Goal: Transaction & Acquisition: Purchase product/service

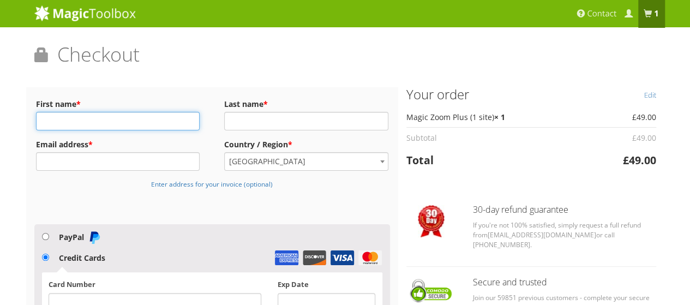
click at [92, 120] on input "First name *" at bounding box center [118, 121] width 164 height 19
type input "[PERSON_NAME]"
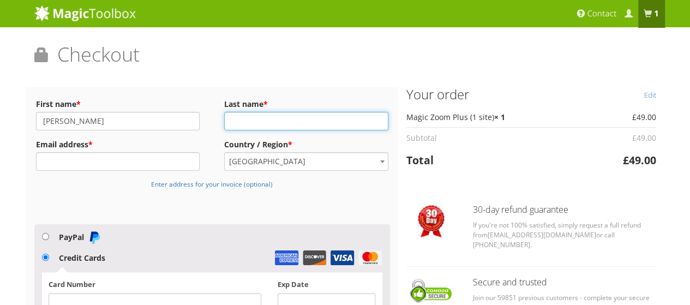
type input "[PERSON_NAME]"
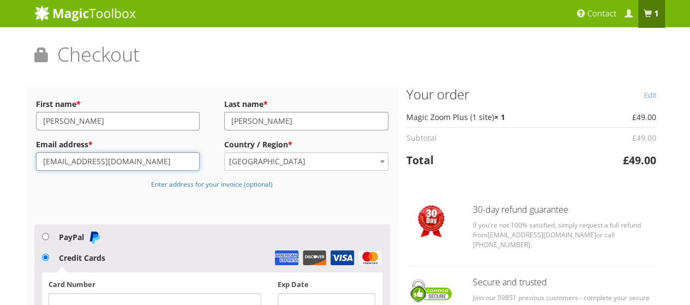
drag, startPoint x: 137, startPoint y: 160, endPoint x: 28, endPoint y: 169, distance: 110.0
click at [28, 169] on div "Billing Details First name * [PERSON_NAME] Last name * [PERSON_NAME] Email addr…" at bounding box center [212, 262] width 372 height 351
paste input "[EMAIL_ADDRESS][DOMAIN_NAME]"
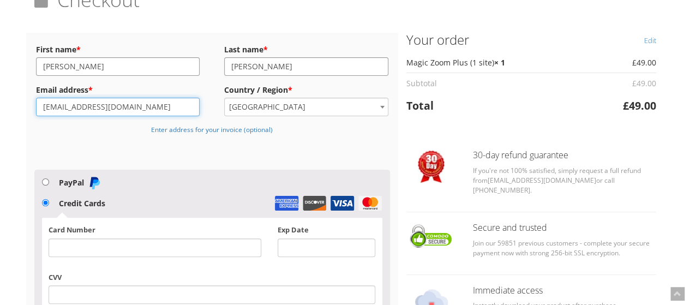
scroll to position [109, 0]
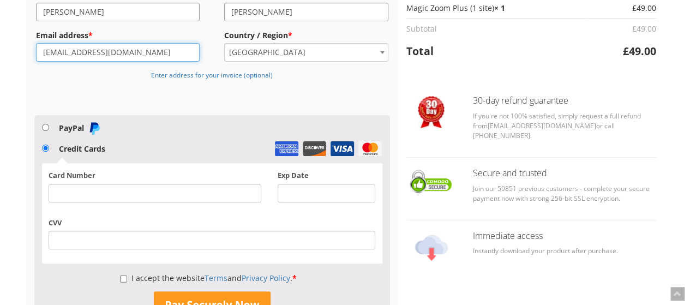
type input "[EMAIL_ADDRESS][DOMAIN_NAME]"
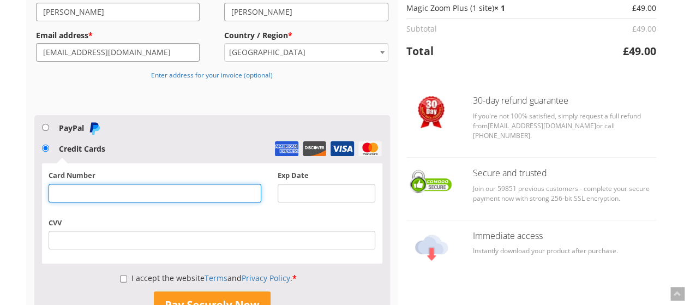
scroll to position [164, 0]
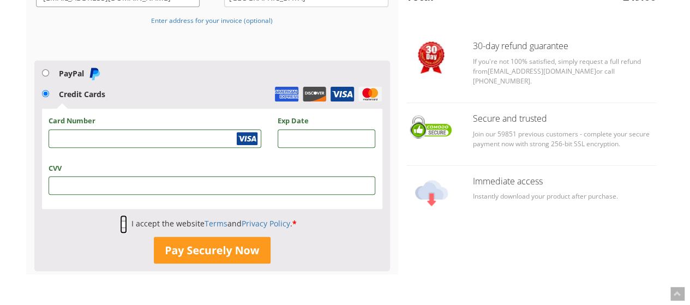
click at [122, 224] on input "I accept the website Terms and Privacy Policy . *" at bounding box center [123, 224] width 7 height 19
checkbox input "true"
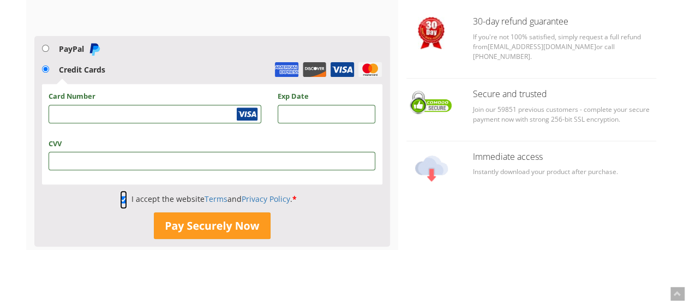
scroll to position [208, 0]
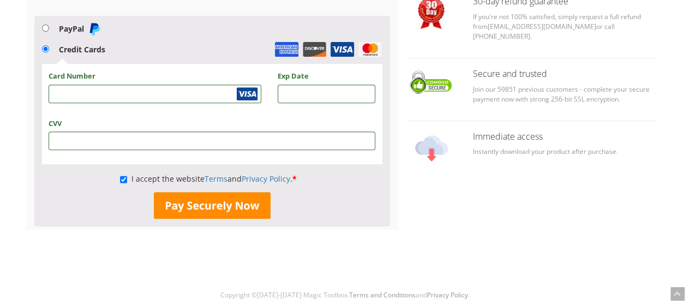
click at [219, 210] on button "Pay Securely Now" at bounding box center [212, 205] width 117 height 27
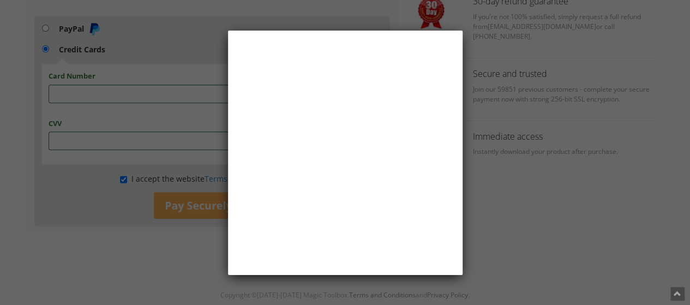
scroll to position [0, 0]
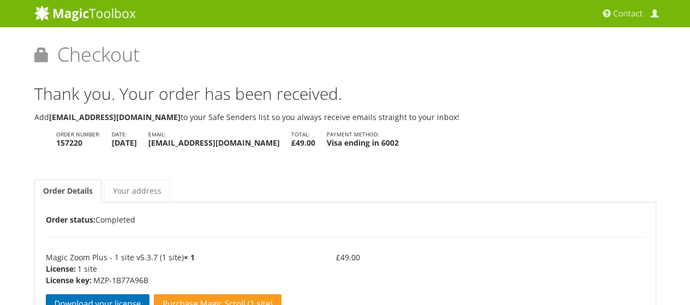
scroll to position [55, 0]
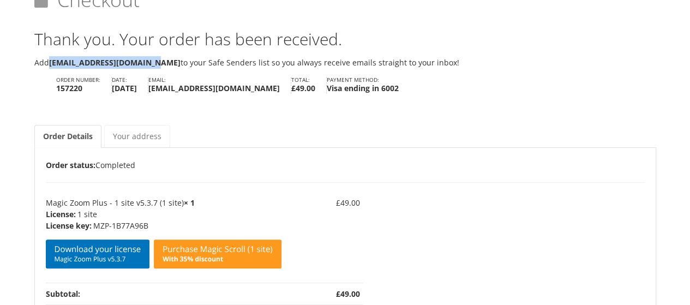
drag, startPoint x: 157, startPoint y: 61, endPoint x: 50, endPoint y: 67, distance: 107.6
click at [50, 67] on p "Add [EMAIL_ADDRESS][DOMAIN_NAME] to your Safe Senders list so you always receiv…" at bounding box center [344, 62] width 621 height 13
copy b "[EMAIL_ADDRESS][DOMAIN_NAME]"
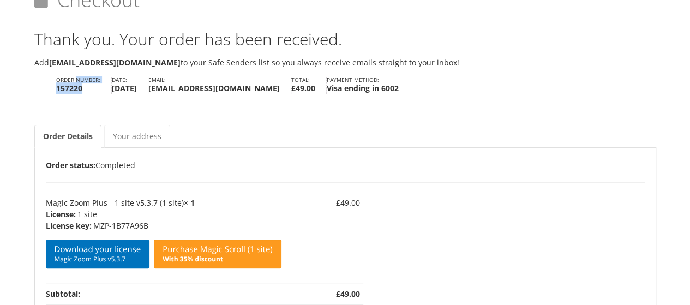
drag, startPoint x: 82, startPoint y: 89, endPoint x: 54, endPoint y: 80, distance: 29.5
click at [54, 80] on ul "Order number: 157220 Date: [DATE] Email: [EMAIL_ADDRESS][DOMAIN_NAME] Total: £ …" at bounding box center [344, 86] width 621 height 25
copy li "Order number: 157220"
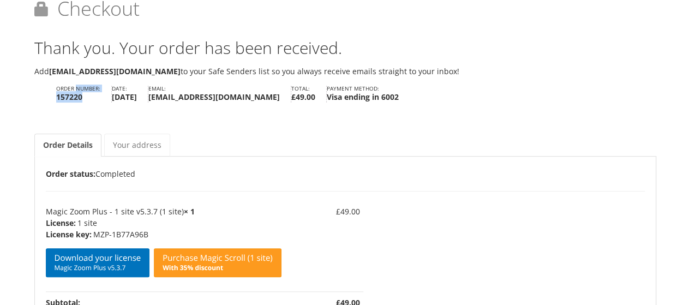
scroll to position [109, 0]
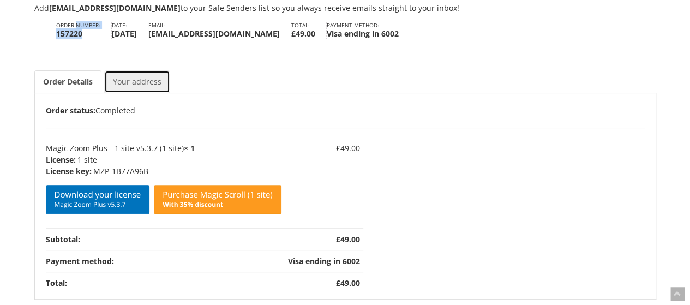
click at [137, 81] on link "Your address" at bounding box center [137, 81] width 66 height 23
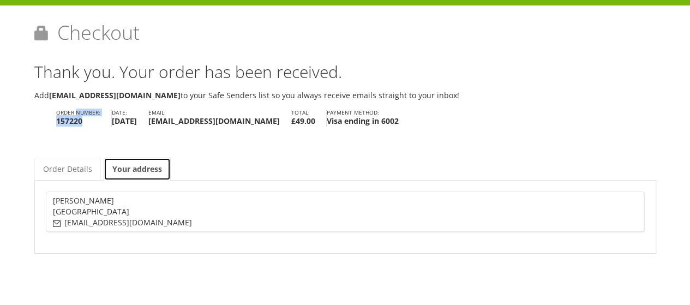
scroll to position [0, 0]
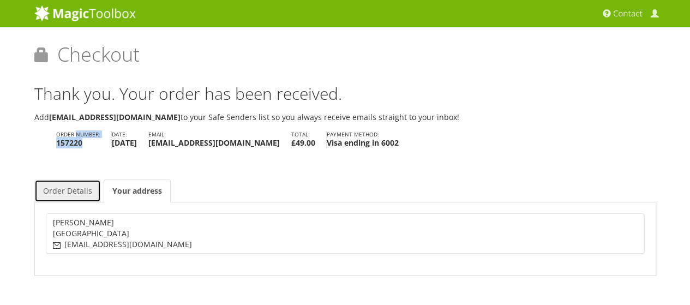
click at [70, 191] on link "Order Details" at bounding box center [67, 190] width 67 height 23
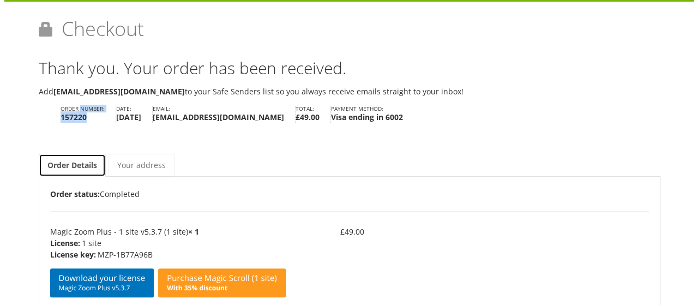
scroll to position [109, 0]
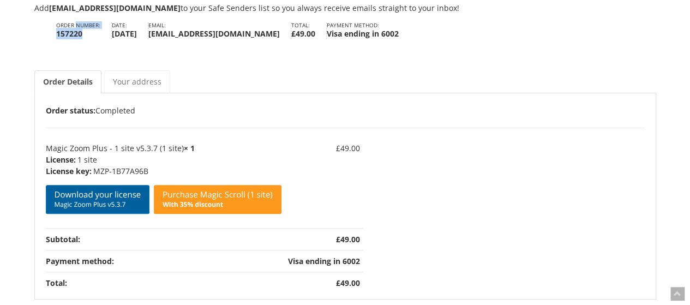
click at [114, 198] on link "Download your license Magic Zoom Plus v5.3.7" at bounding box center [98, 199] width 104 height 29
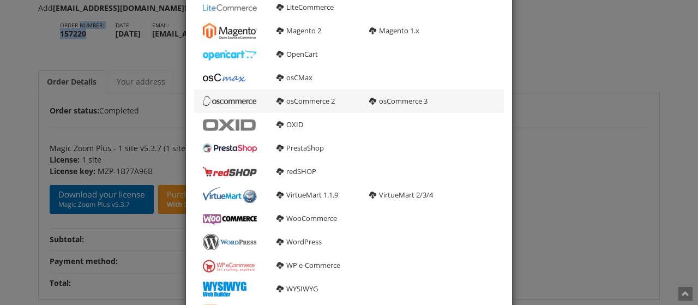
scroll to position [218, 0]
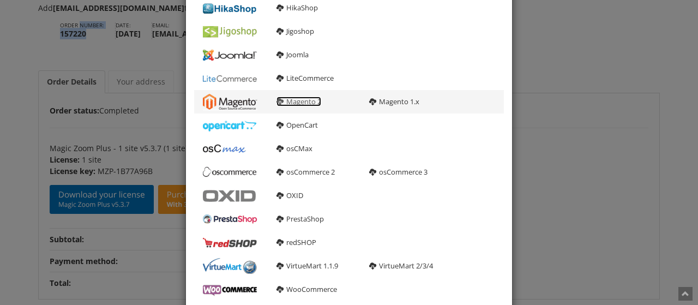
click at [298, 104] on link "Magento 2" at bounding box center [298, 101] width 45 height 10
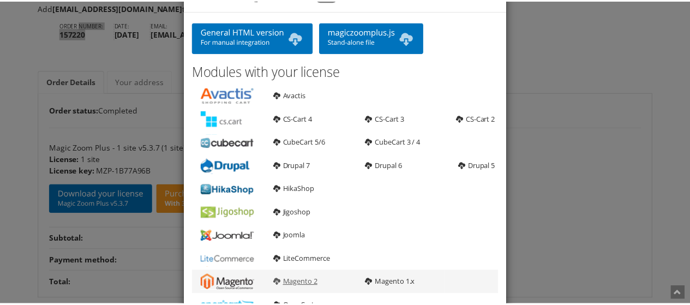
scroll to position [0, 0]
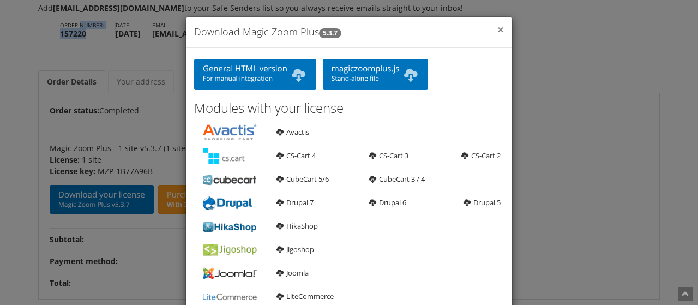
click at [498, 28] on span "×" at bounding box center [500, 29] width 7 height 15
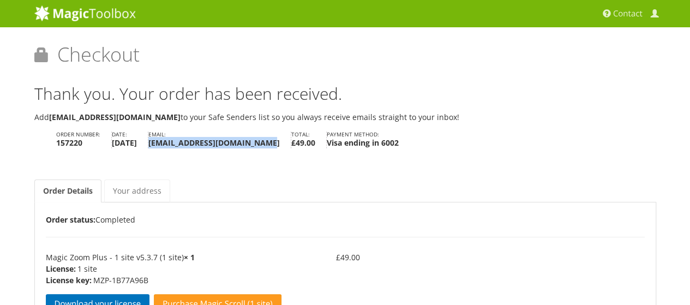
drag, startPoint x: 297, startPoint y: 142, endPoint x: 182, endPoint y: 150, distance: 115.3
click at [182, 150] on ul "Order number: 157220 Date: [DATE] Email: [EMAIL_ADDRESS][DOMAIN_NAME] Total: £ …" at bounding box center [344, 141] width 621 height 25
copy strong "[EMAIL_ADDRESS][DOMAIN_NAME]"
